Goal: Obtain resource: Obtain resource

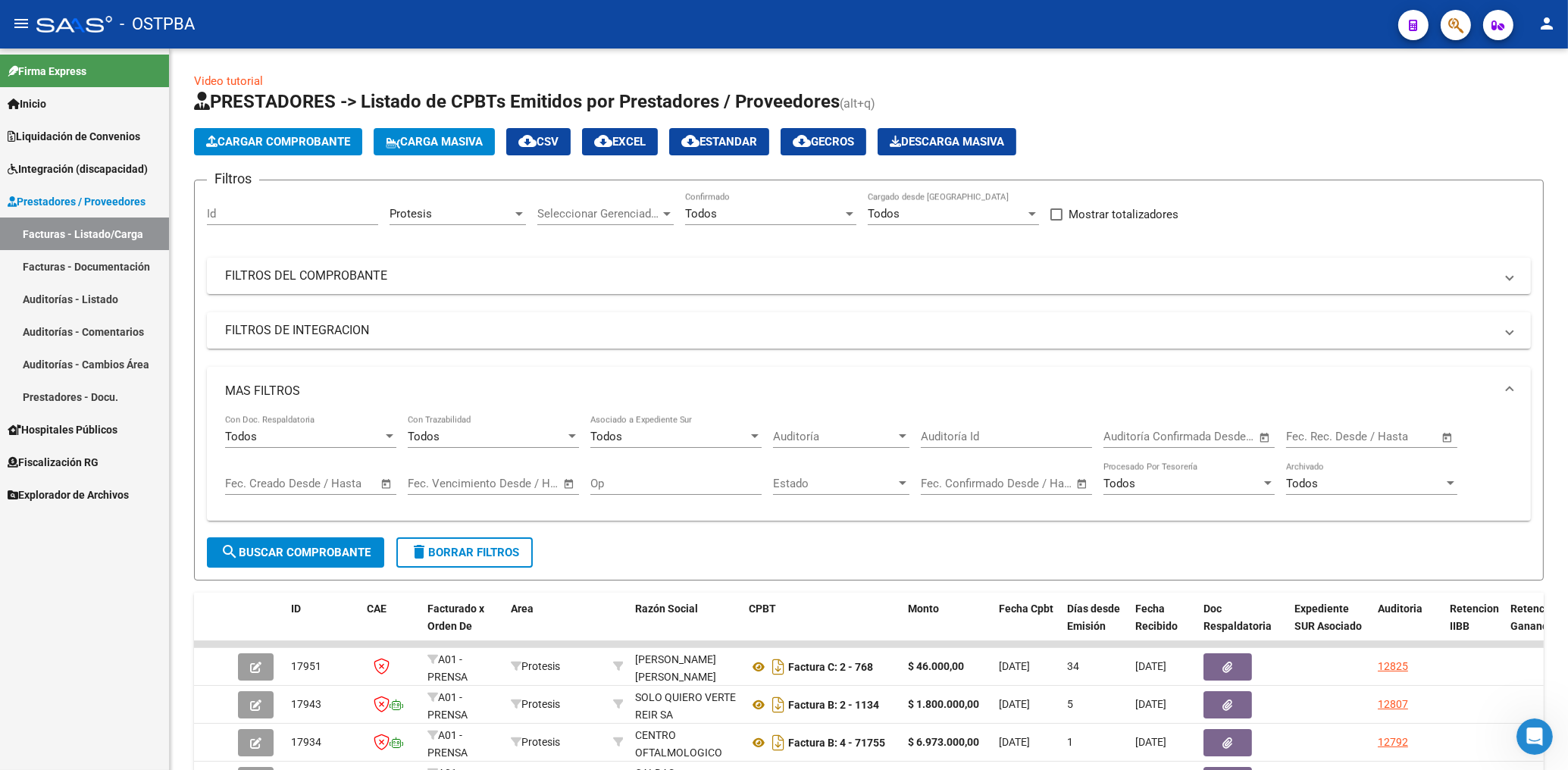
scroll to position [361, 0]
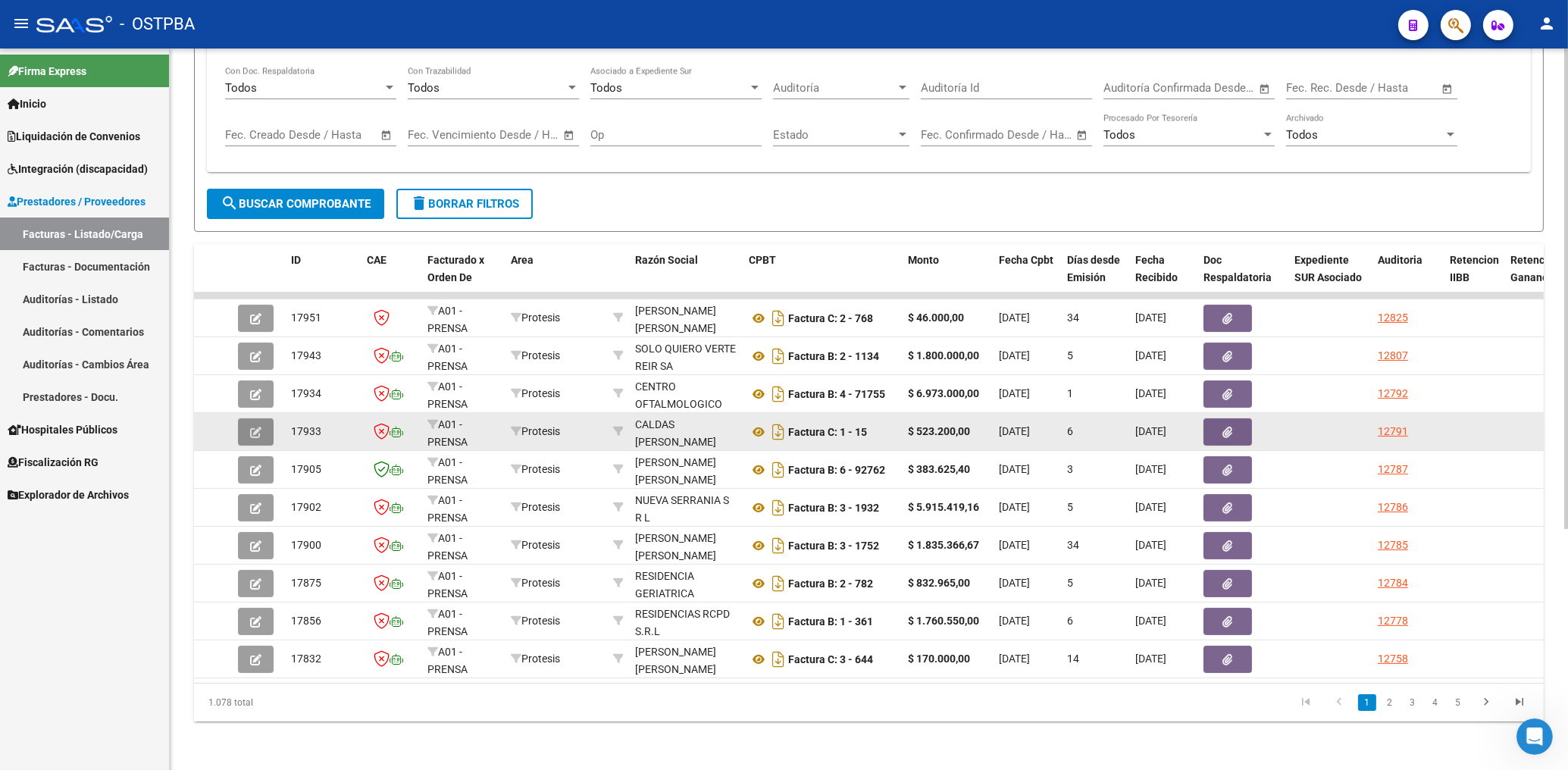
click at [250, 424] on button "button" at bounding box center [256, 432] width 36 height 27
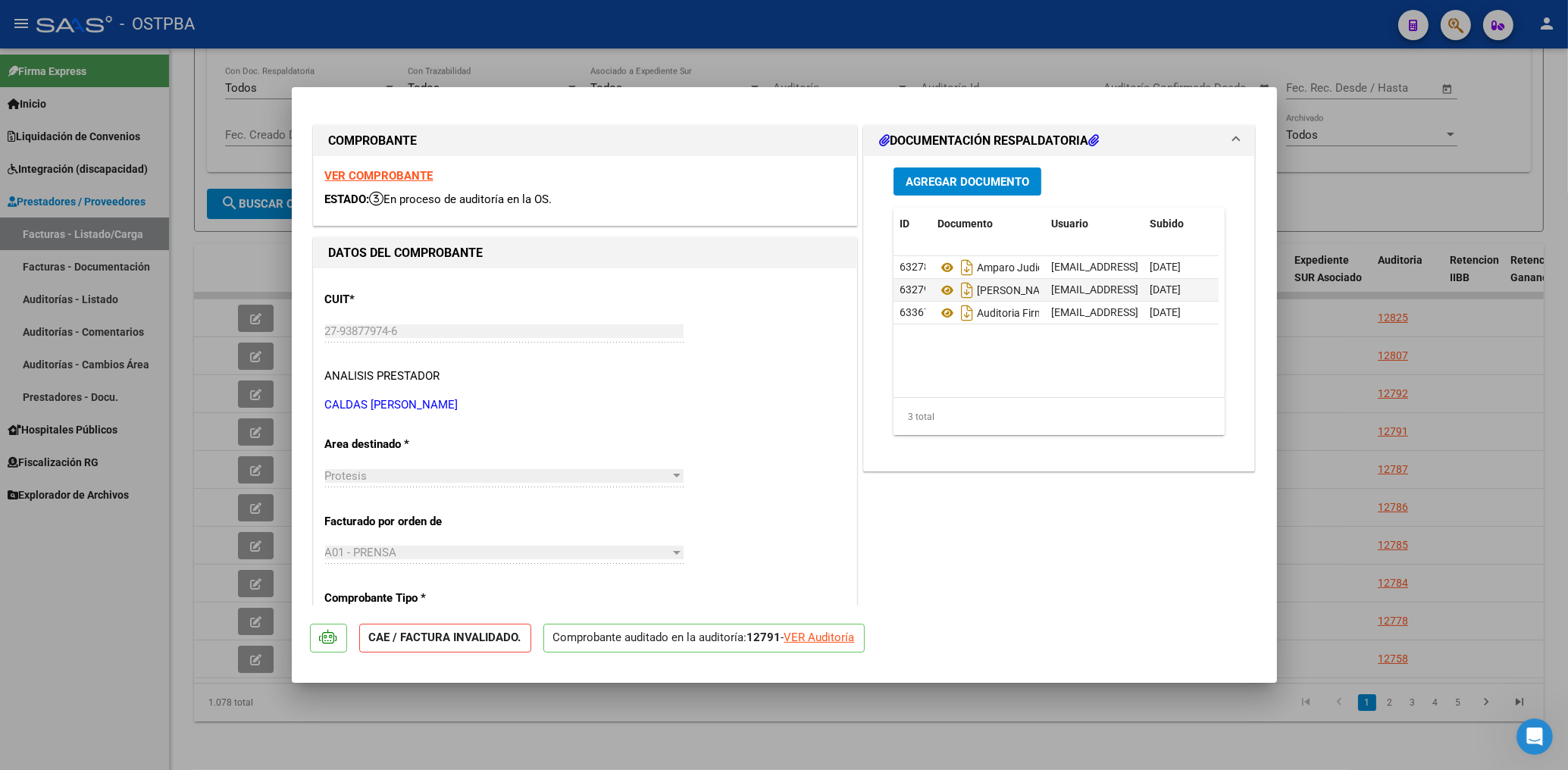
click at [387, 182] on strong "VER COMPROBANTE" at bounding box center [379, 176] width 109 height 13
click at [835, 81] on div at bounding box center [784, 385] width 1568 height 770
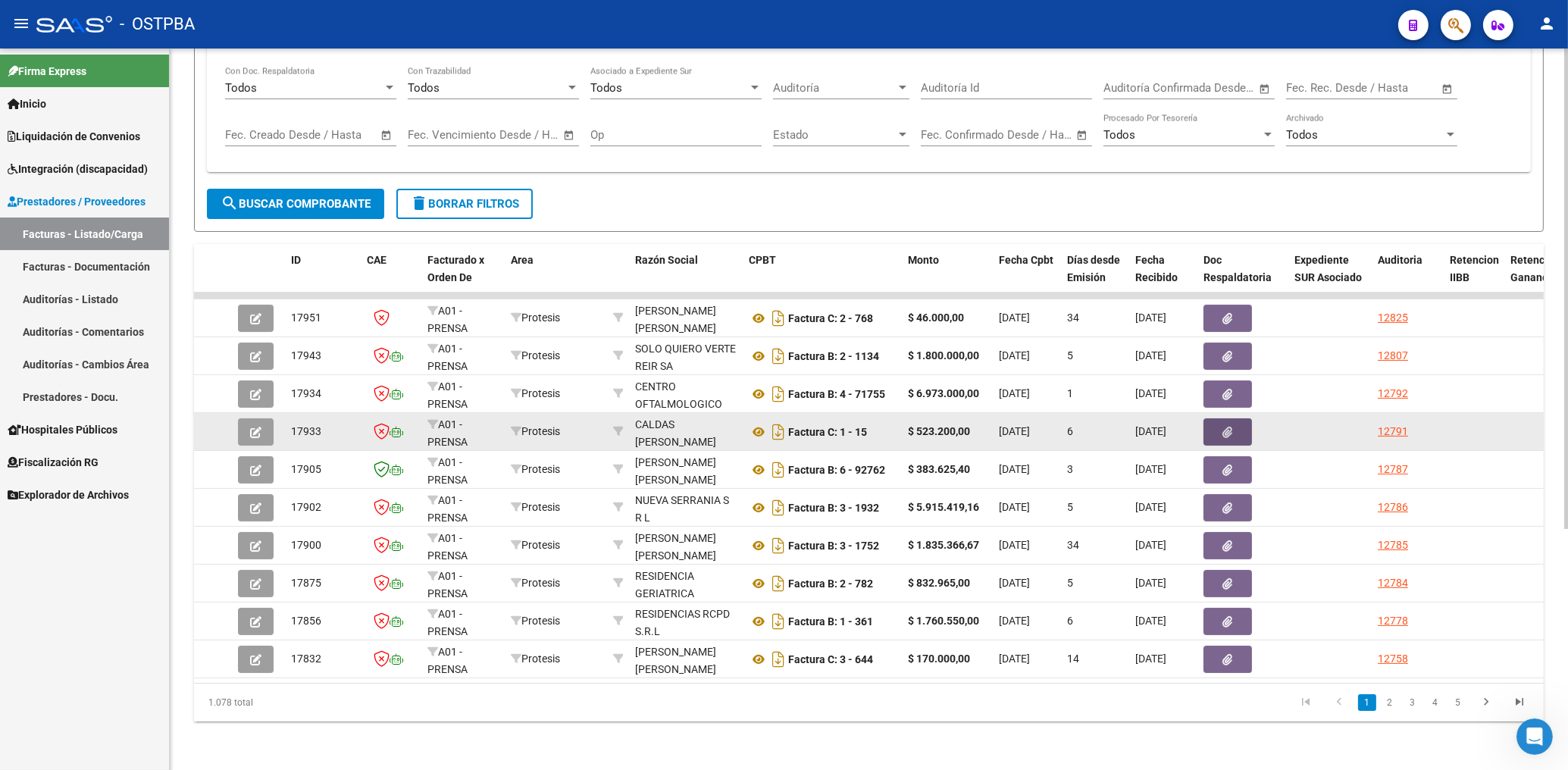
click at [1230, 427] on icon "button" at bounding box center [1228, 433] width 10 height 12
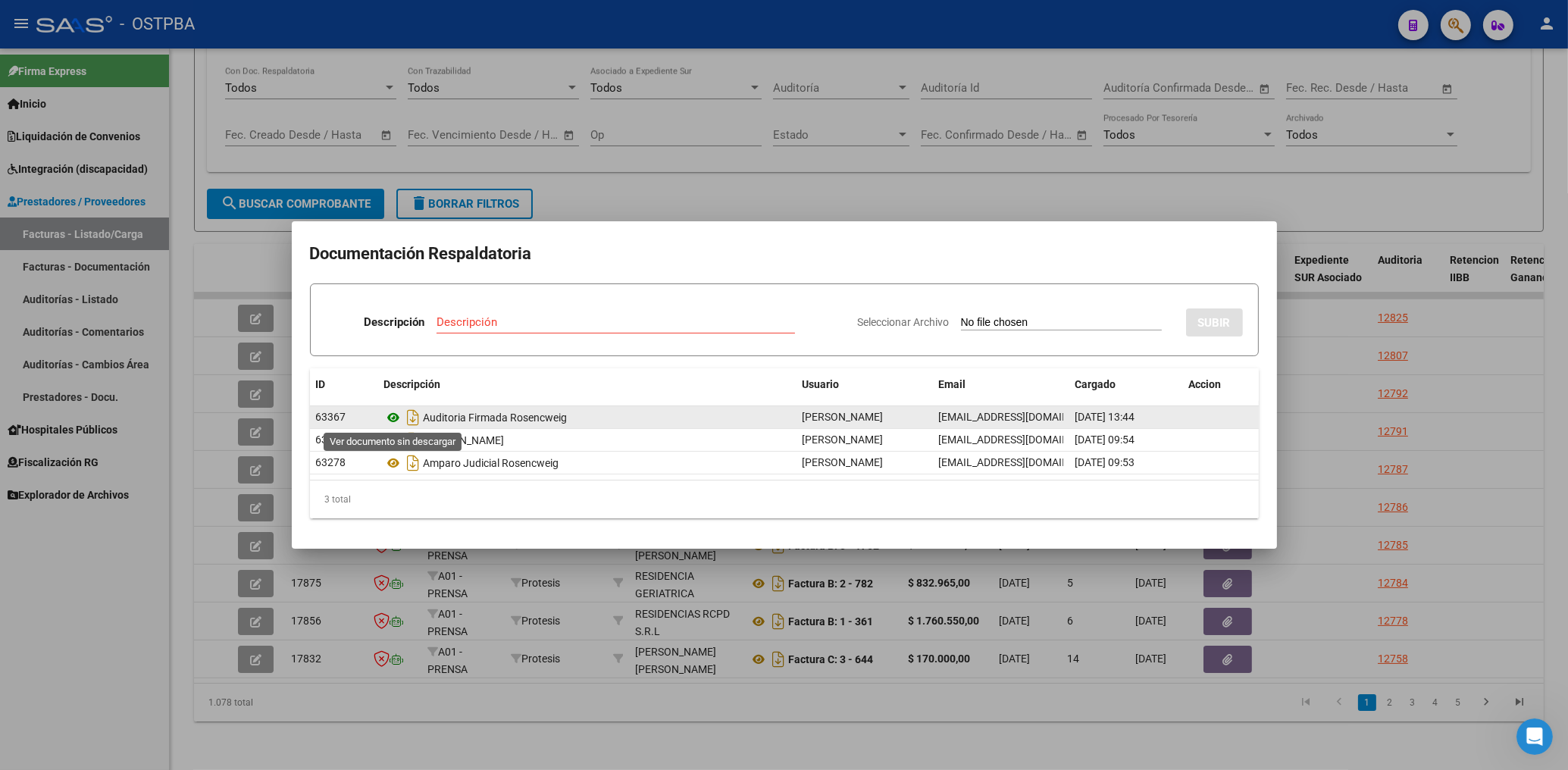
click at [389, 418] on icon at bounding box center [394, 417] width 20 height 18
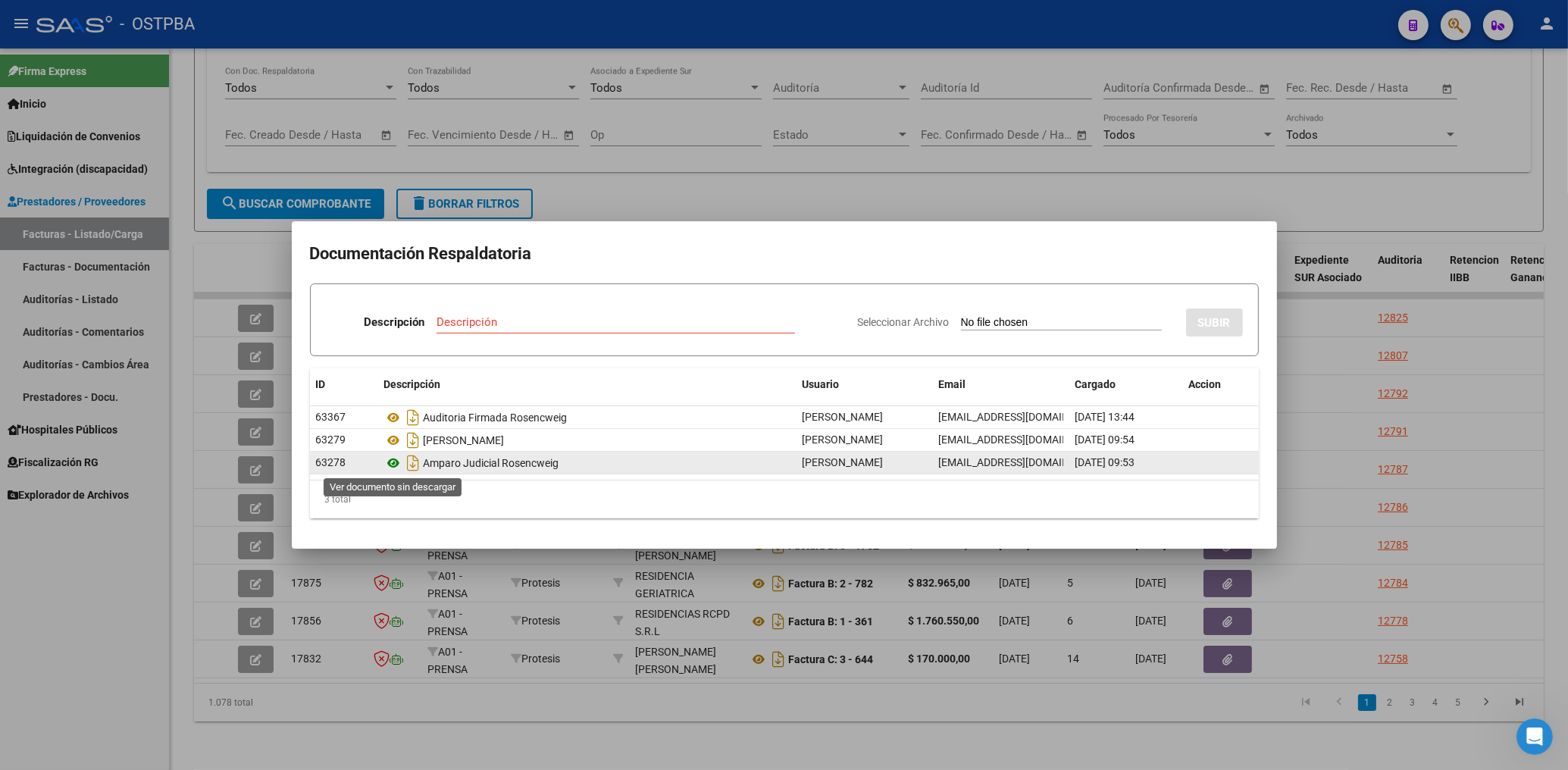
click at [390, 467] on icon at bounding box center [394, 463] width 20 height 18
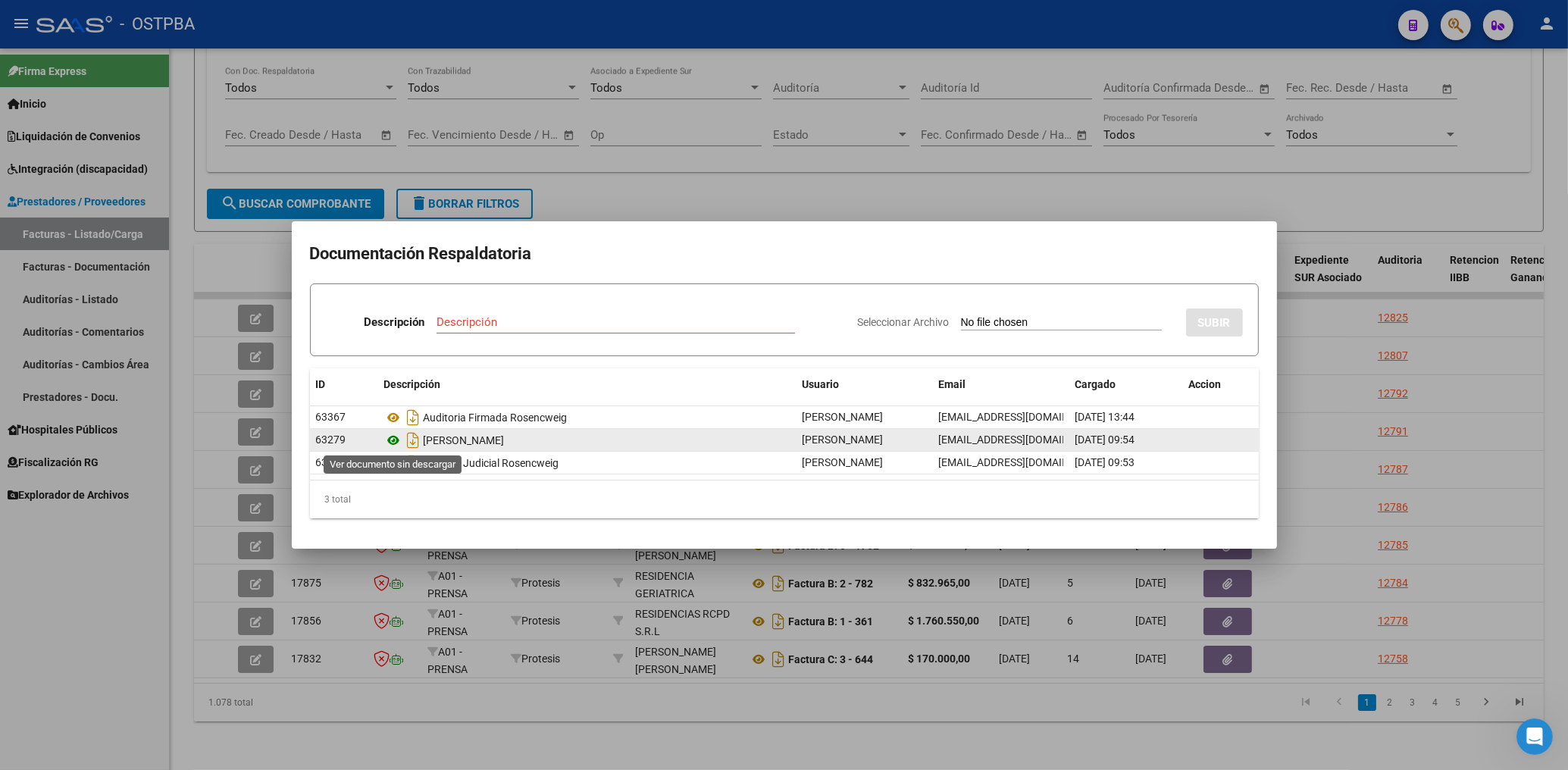
click at [391, 443] on icon at bounding box center [394, 440] width 20 height 18
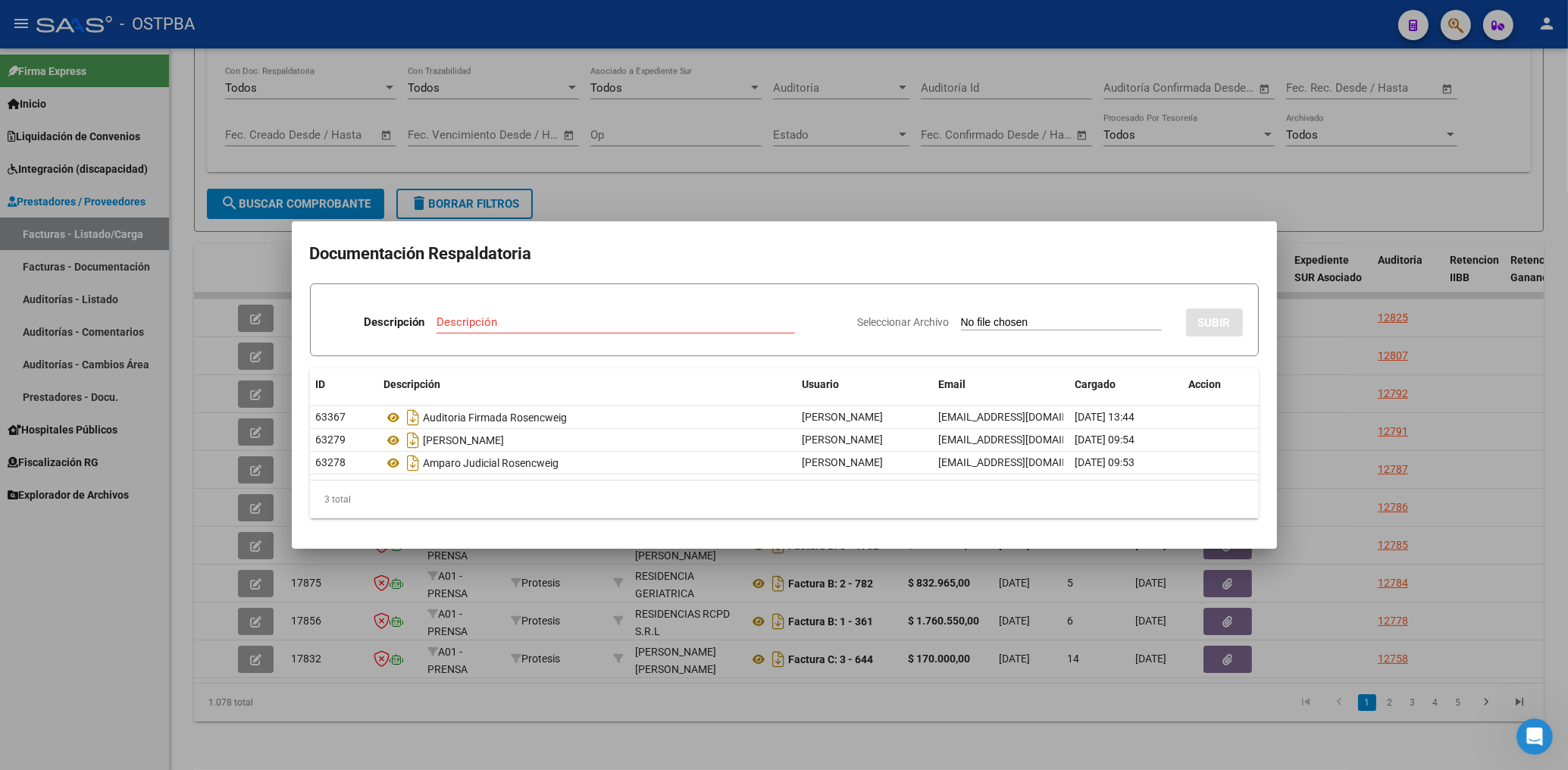
click at [806, 183] on div at bounding box center [784, 385] width 1568 height 770
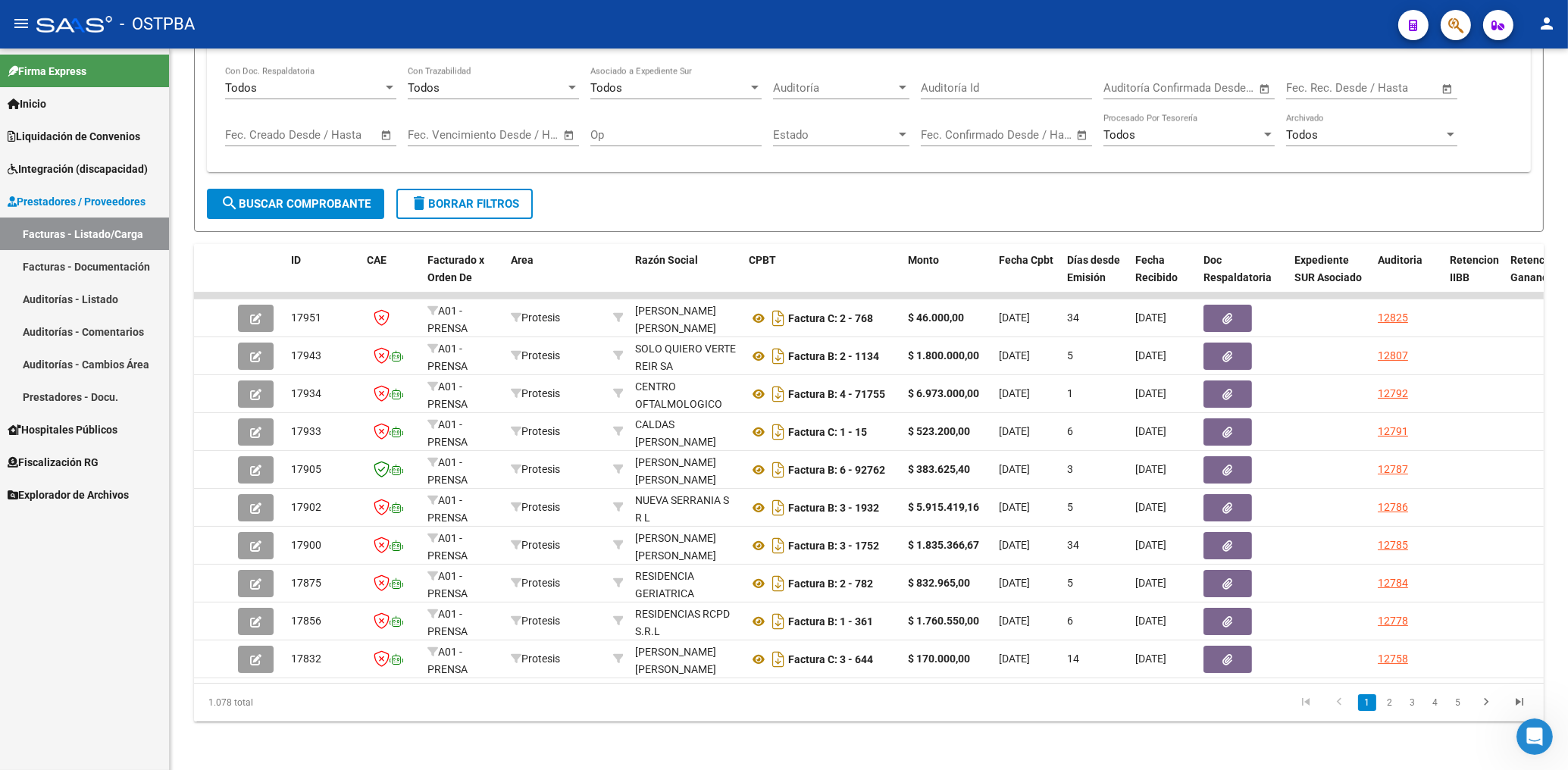
click at [50, 546] on div "Firma Express Inicio Calendario SSS Instructivos Contacto OS Liquidación de Con…" at bounding box center [85, 409] width 169 height 722
click at [321, 197] on span "search Buscar Comprobante" at bounding box center [296, 204] width 150 height 13
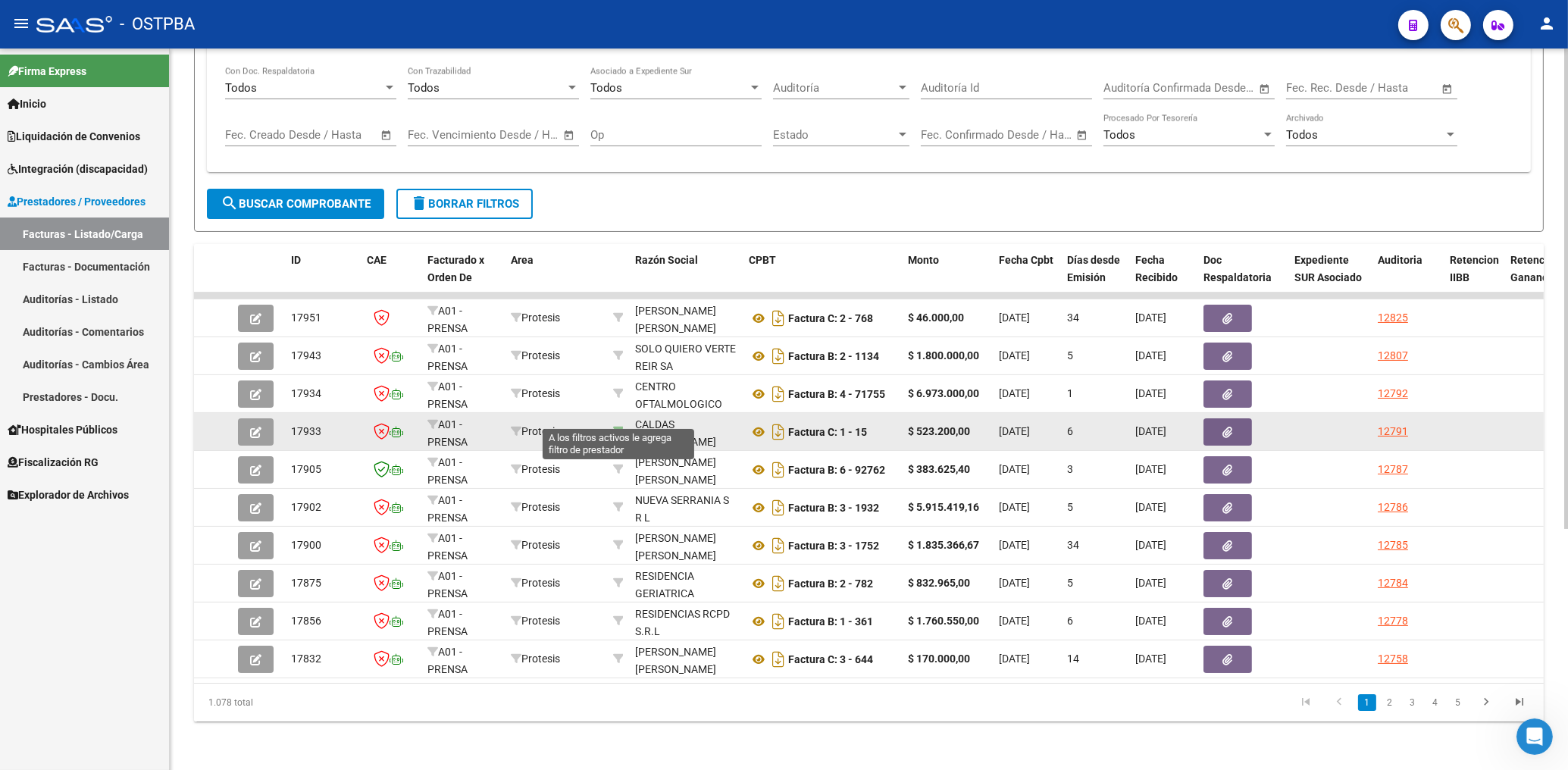
click at [617, 426] on icon at bounding box center [618, 431] width 11 height 11
type input "27938779746"
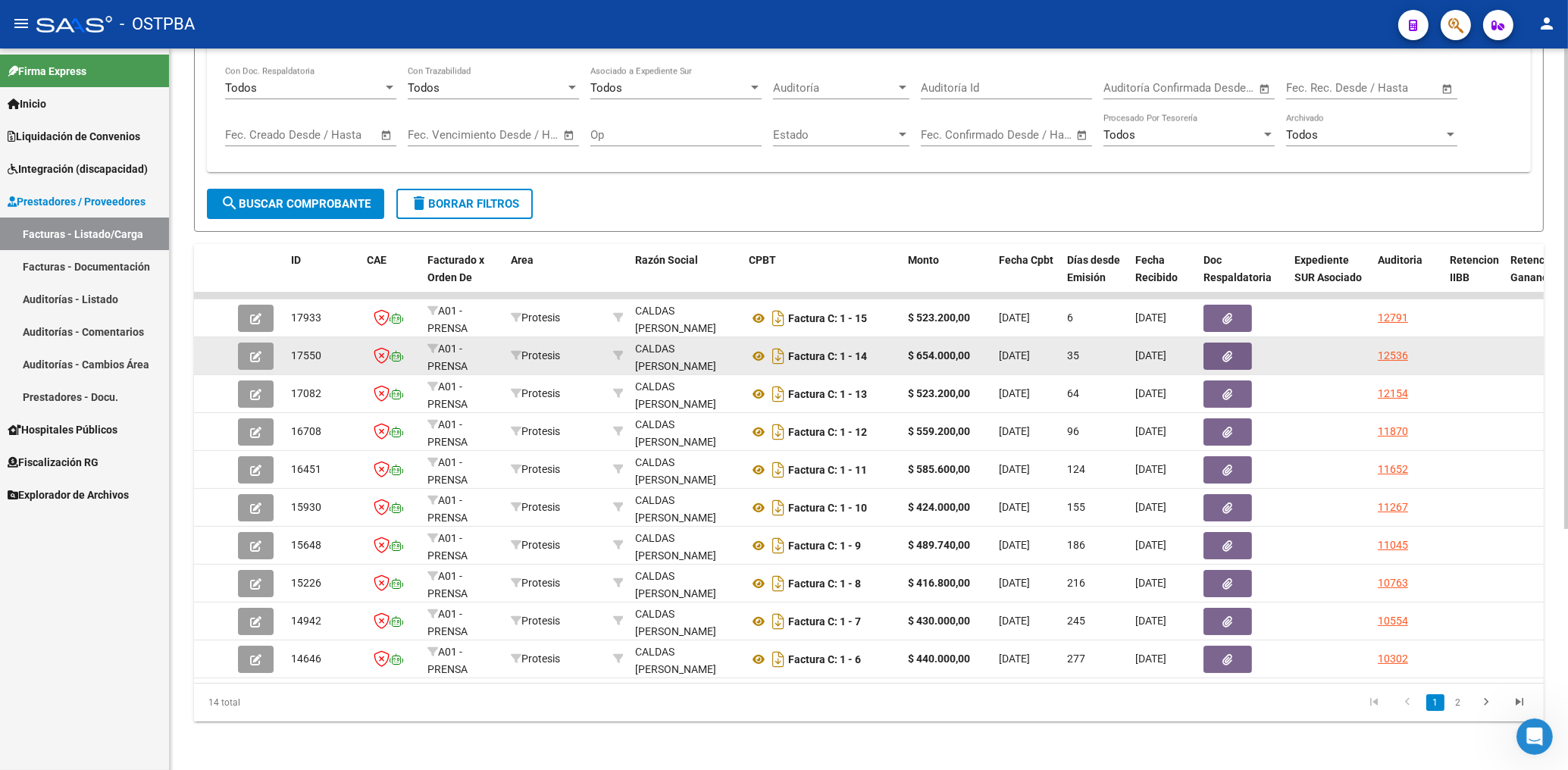
click at [1230, 343] on button "button" at bounding box center [1228, 357] width 48 height 27
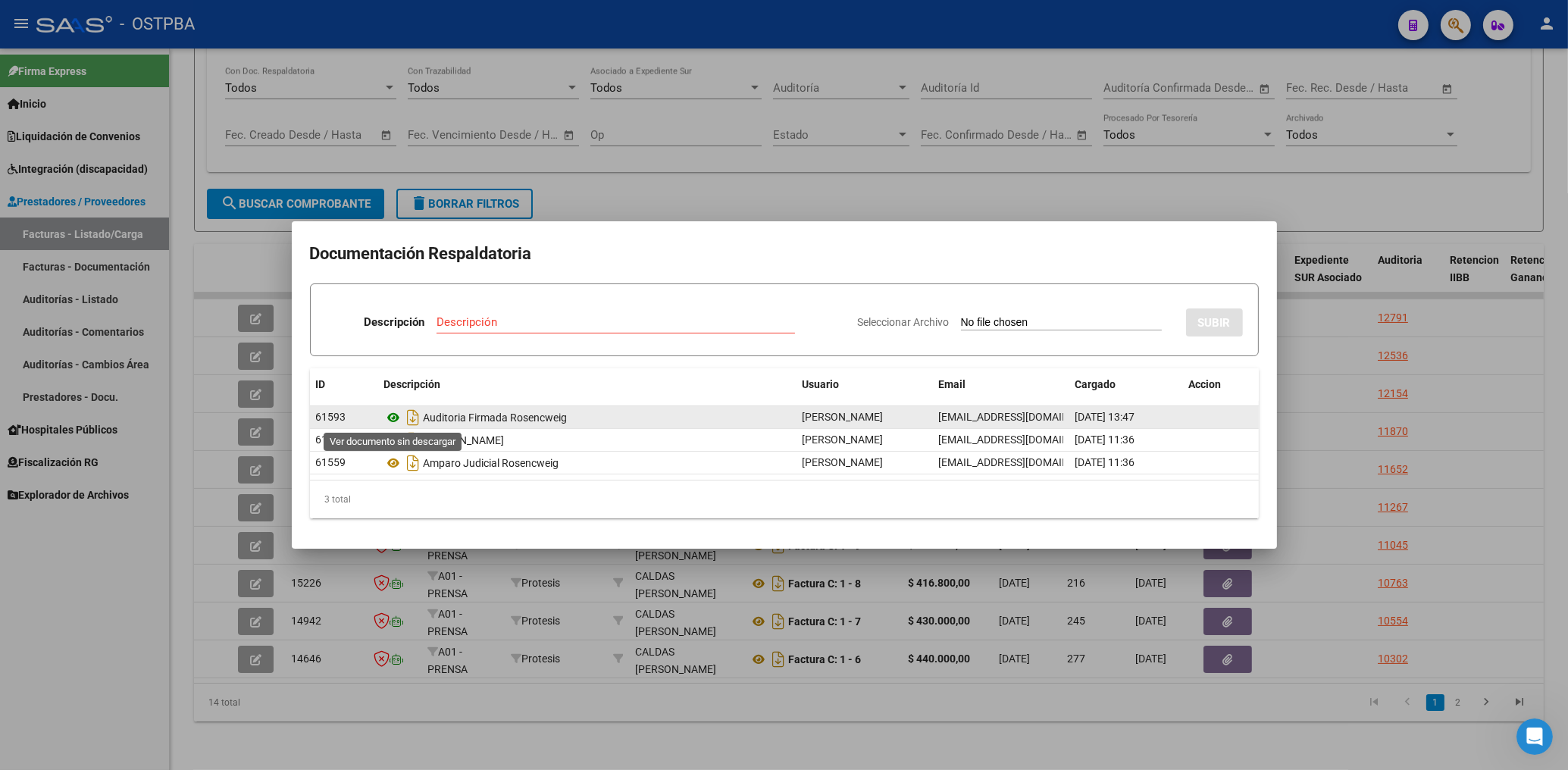
click at [393, 416] on icon at bounding box center [394, 417] width 20 height 18
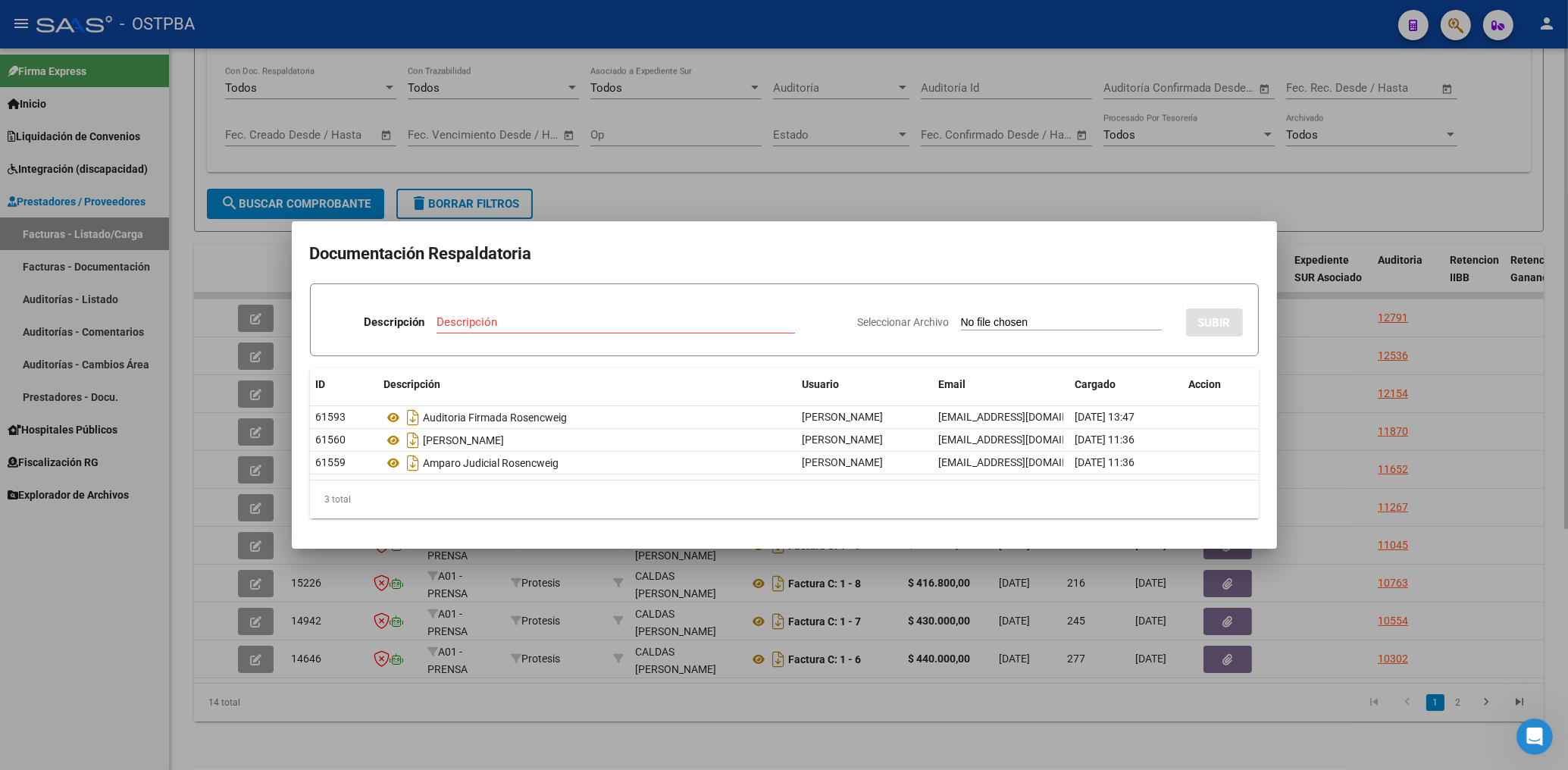
click at [773, 146] on div at bounding box center [784, 385] width 1568 height 770
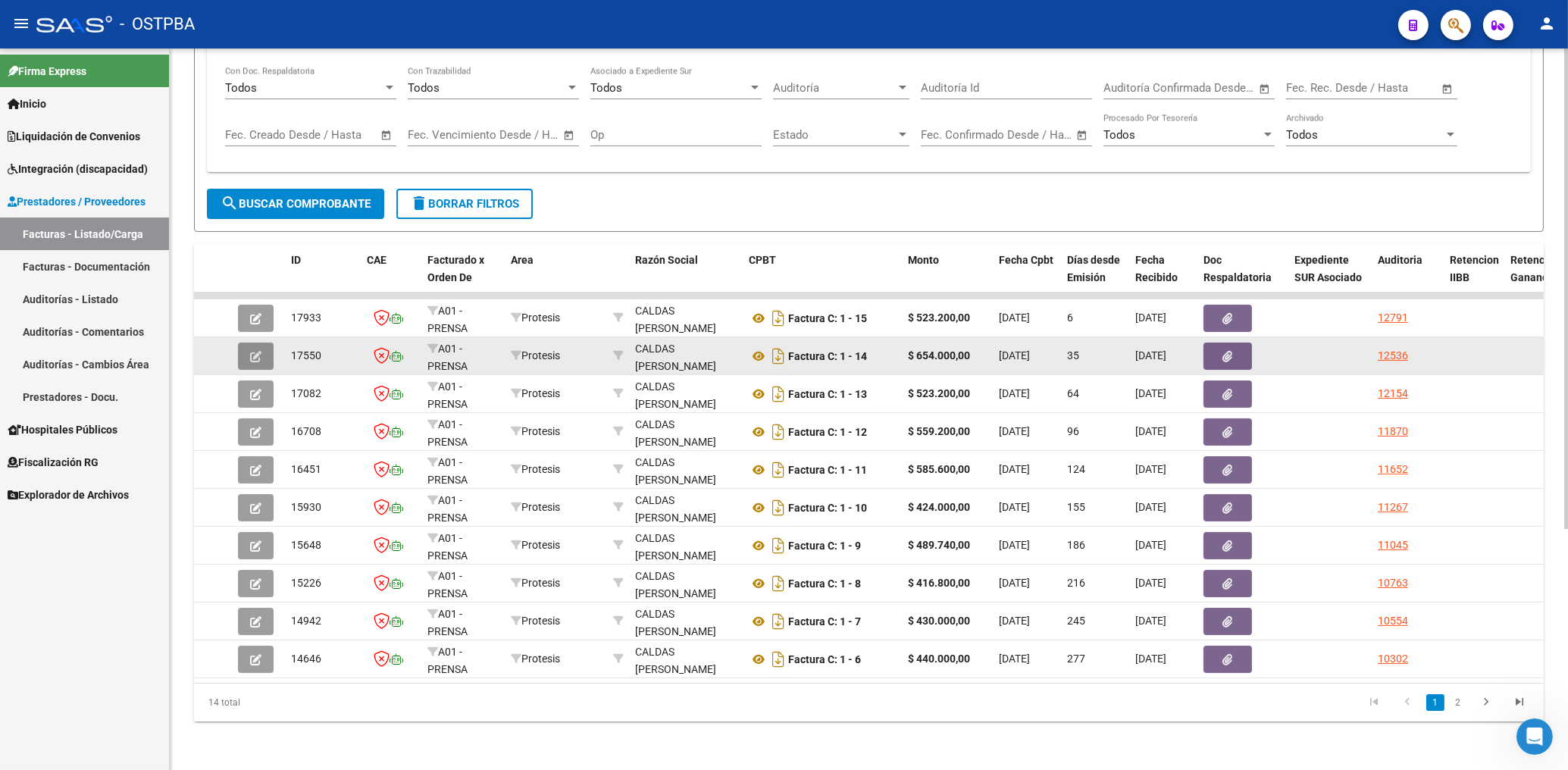
click at [258, 350] on span "button" at bounding box center [256, 357] width 12 height 13
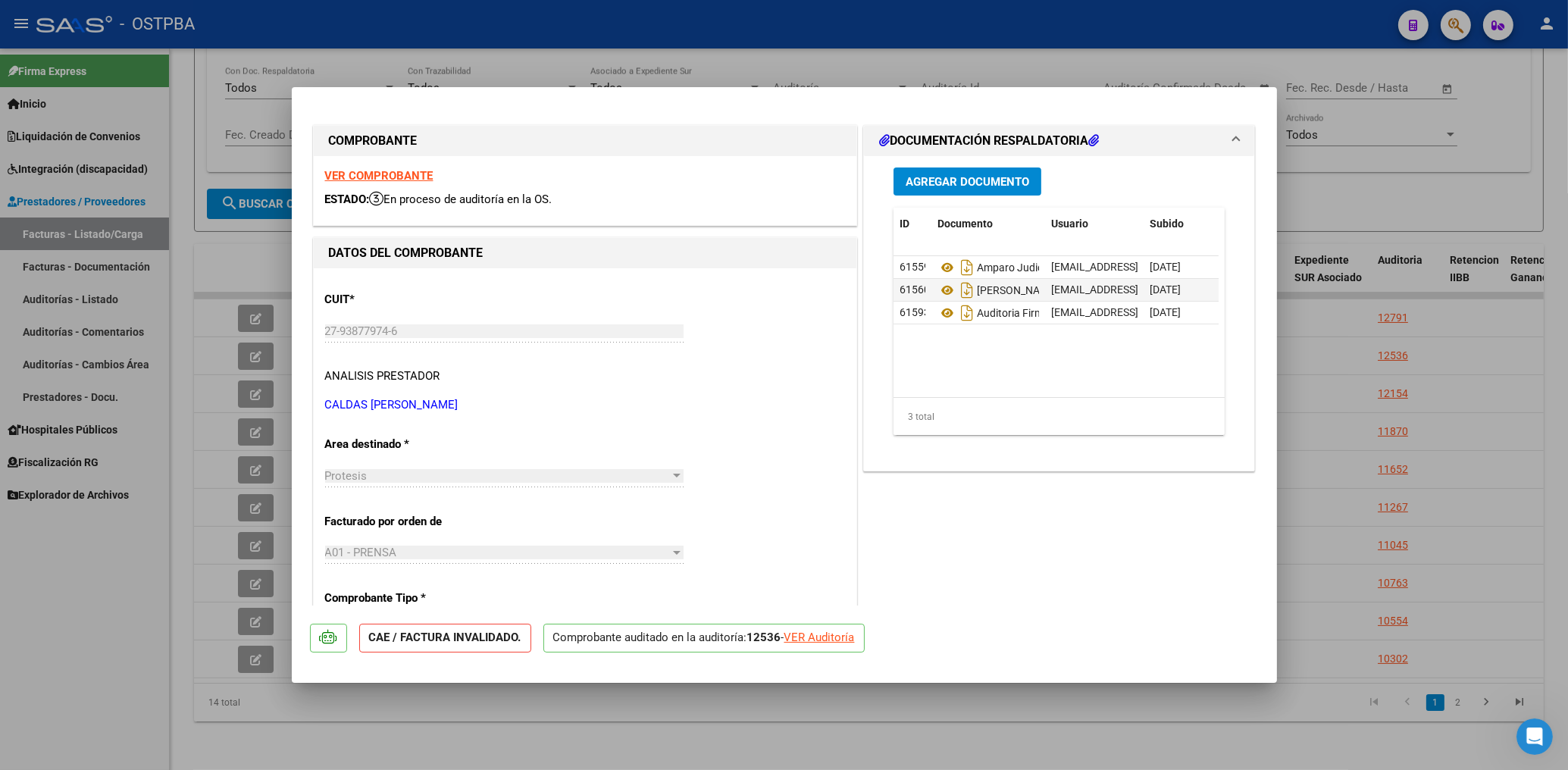
click at [404, 175] on strong "VER COMPROBANTE" at bounding box center [379, 176] width 109 height 13
click at [688, 70] on div at bounding box center [784, 385] width 1568 height 770
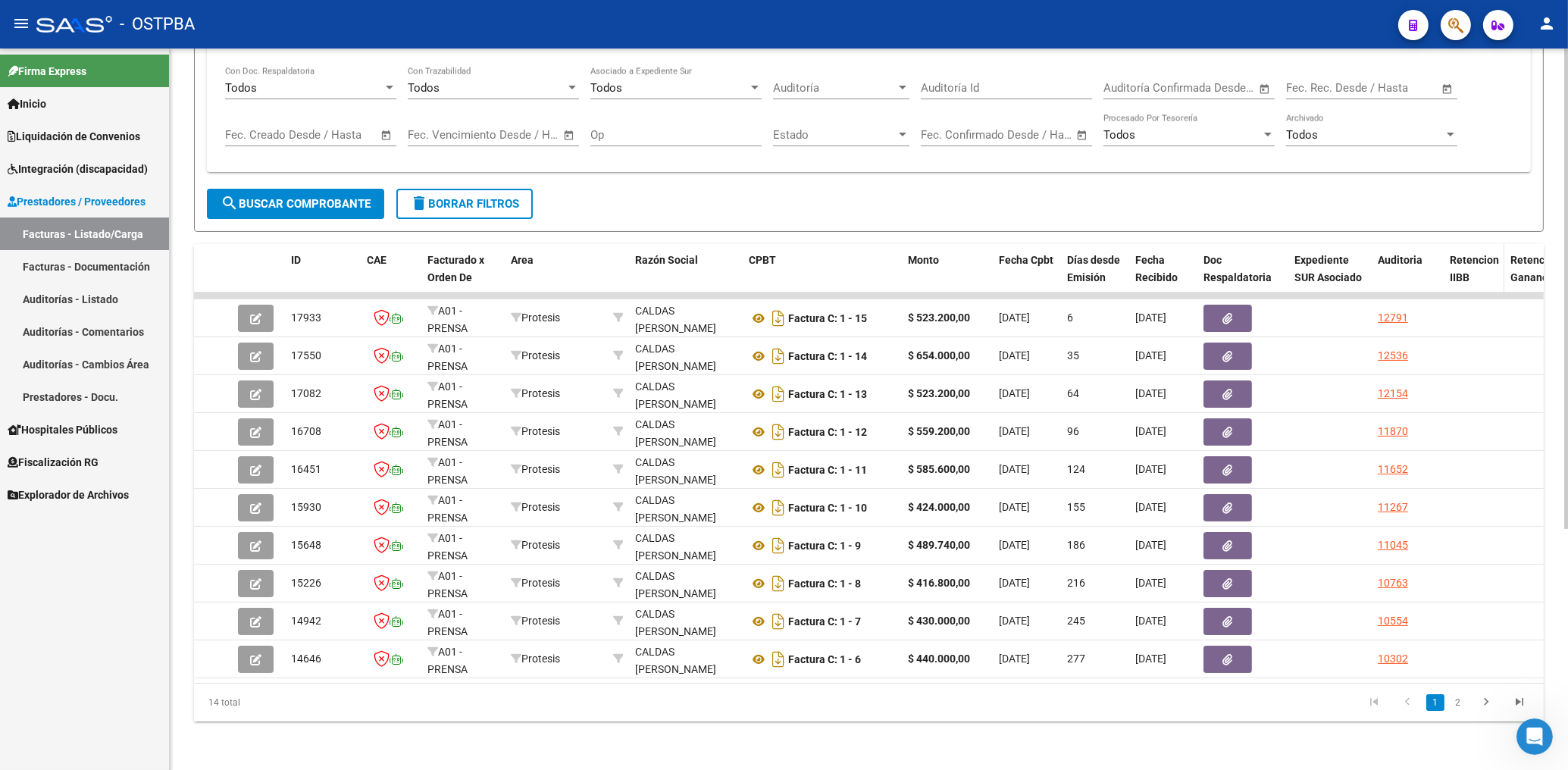
scroll to position [0, 0]
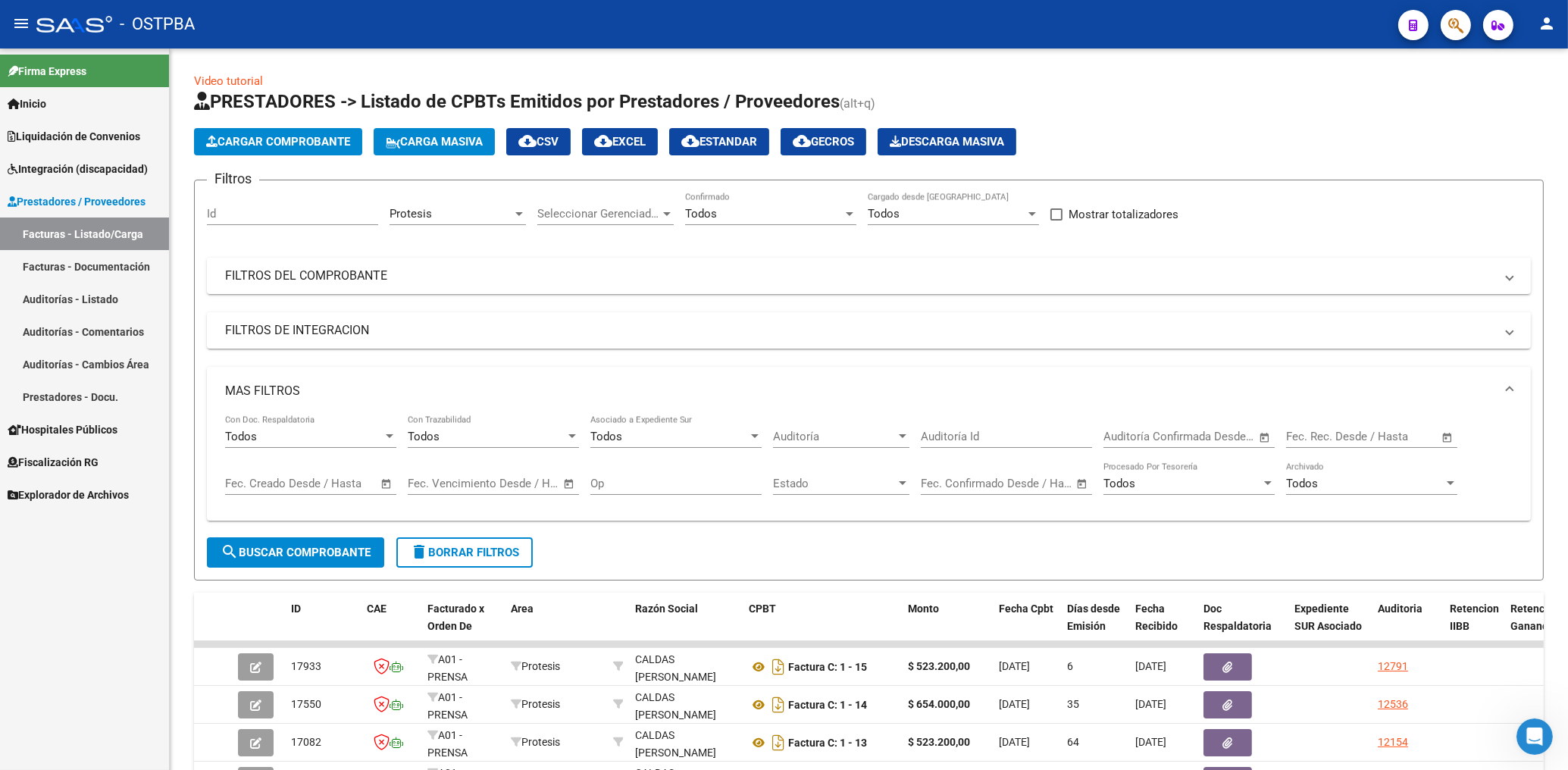
click at [1555, 32] on mat-icon "person" at bounding box center [1547, 23] width 18 height 18
click at [1518, 99] on button "exit_to_app Salir" at bounding box center [1516, 100] width 92 height 37
